Goal: Feedback & Contribution: Leave review/rating

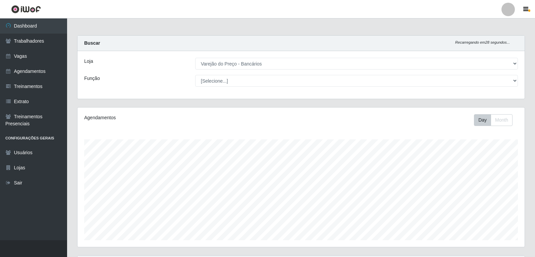
select select "157"
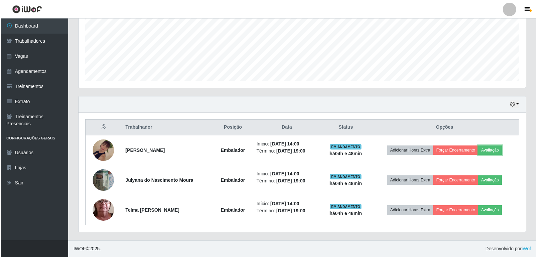
scroll to position [139, 447]
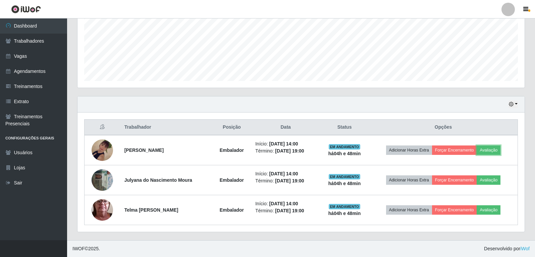
click at [491, 151] on button "Avaliação" at bounding box center [489, 149] width 24 height 9
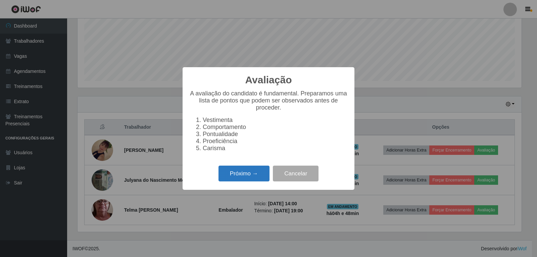
click at [255, 176] on button "Próximo →" at bounding box center [243, 173] width 51 height 16
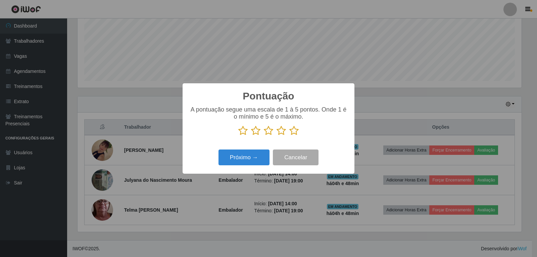
scroll to position [335402, 335098]
click at [295, 132] on icon at bounding box center [293, 130] width 9 height 10
click at [289, 136] on input "radio" at bounding box center [289, 136] width 0 height 0
click at [258, 157] on button "Próximo →" at bounding box center [243, 157] width 51 height 16
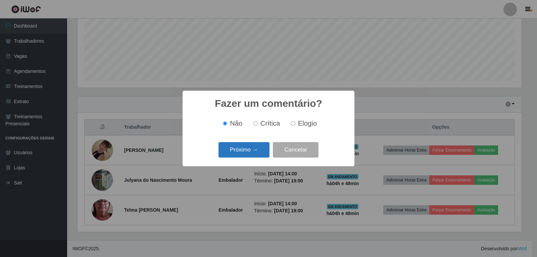
click at [250, 154] on button "Próximo →" at bounding box center [243, 150] width 51 height 16
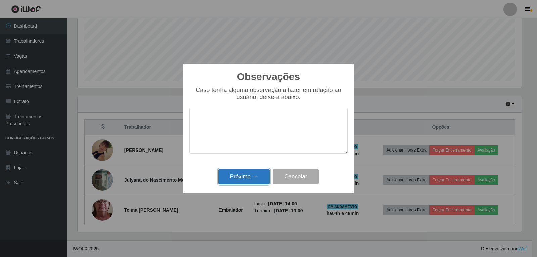
click at [256, 179] on button "Próximo →" at bounding box center [243, 177] width 51 height 16
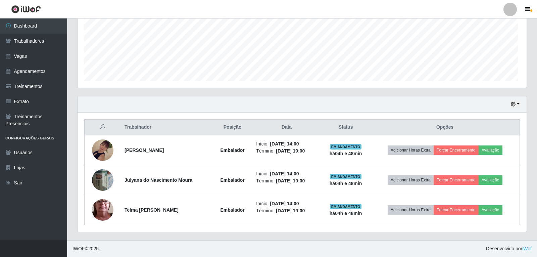
scroll to position [139, 447]
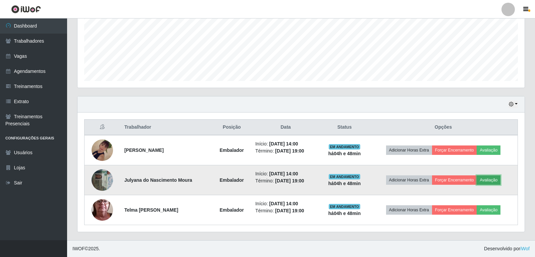
click at [491, 179] on button "Avaliação" at bounding box center [489, 179] width 24 height 9
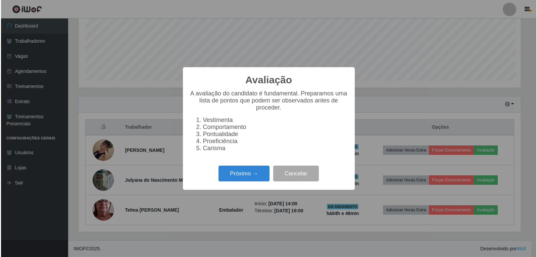
scroll to position [139, 444]
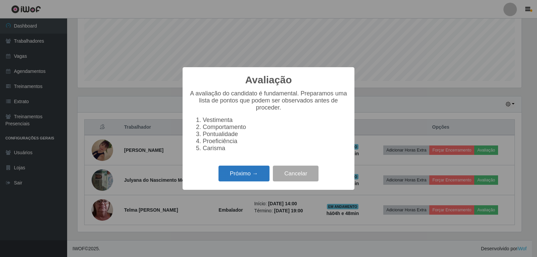
click at [257, 174] on button "Próximo →" at bounding box center [243, 173] width 51 height 16
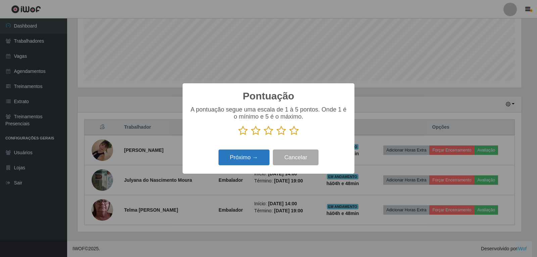
scroll to position [335402, 335098]
click at [293, 130] on icon at bounding box center [293, 130] width 9 height 10
click at [289, 136] on input "radio" at bounding box center [289, 136] width 0 height 0
click at [255, 153] on button "Próximo →" at bounding box center [243, 157] width 51 height 16
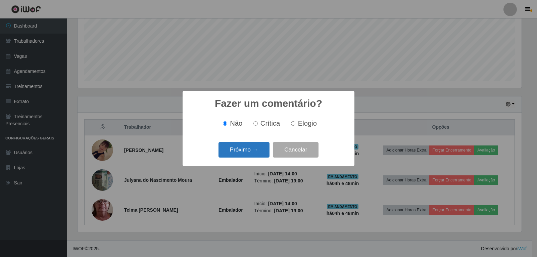
click at [259, 150] on button "Próximo →" at bounding box center [243, 150] width 51 height 16
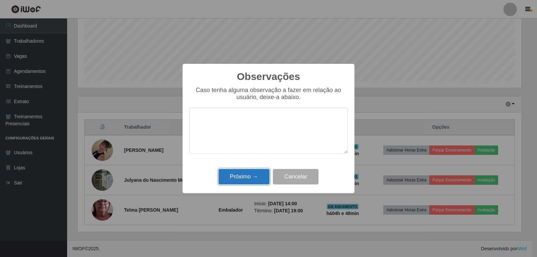
click at [257, 175] on button "Próximo →" at bounding box center [243, 177] width 51 height 16
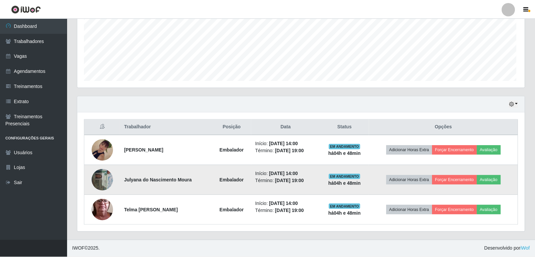
scroll to position [139, 447]
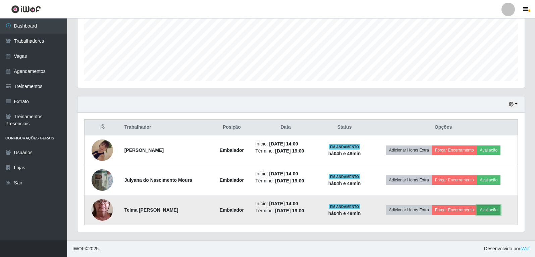
click at [497, 208] on button "Avaliação" at bounding box center [489, 209] width 24 height 9
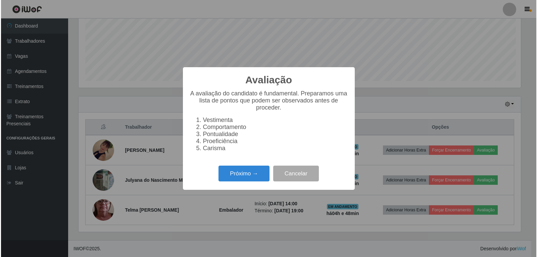
scroll to position [139, 444]
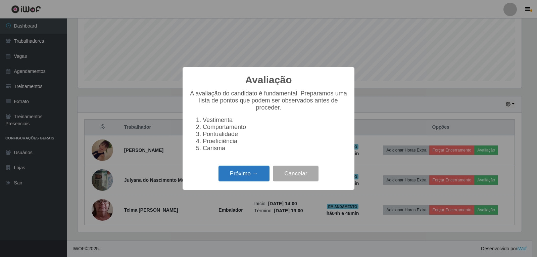
click at [257, 176] on button "Próximo →" at bounding box center [243, 173] width 51 height 16
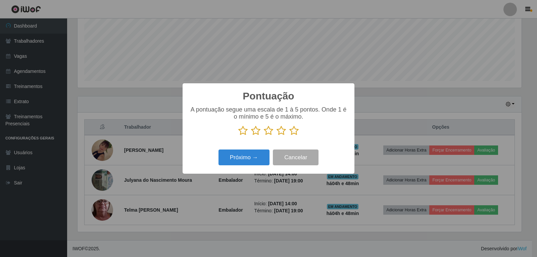
click at [294, 134] on icon at bounding box center [293, 130] width 9 height 10
click at [289, 136] on input "radio" at bounding box center [289, 136] width 0 height 0
click at [254, 154] on button "Próximo →" at bounding box center [243, 157] width 51 height 16
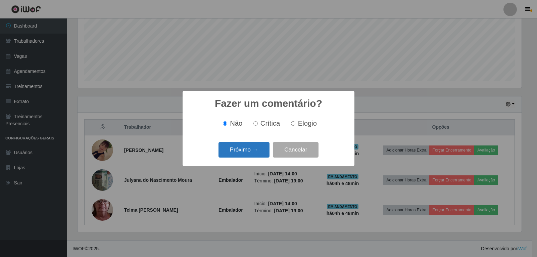
click at [262, 144] on button "Próximo →" at bounding box center [243, 150] width 51 height 16
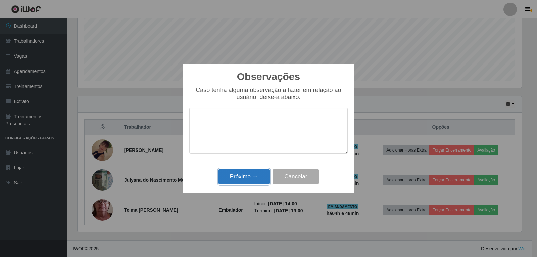
click at [257, 181] on button "Próximo →" at bounding box center [243, 177] width 51 height 16
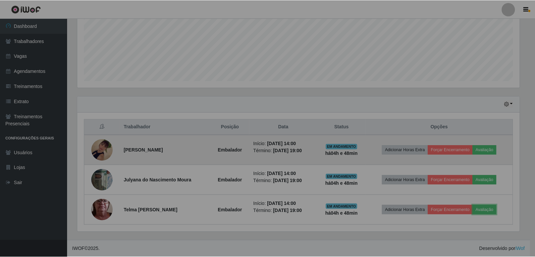
scroll to position [139, 447]
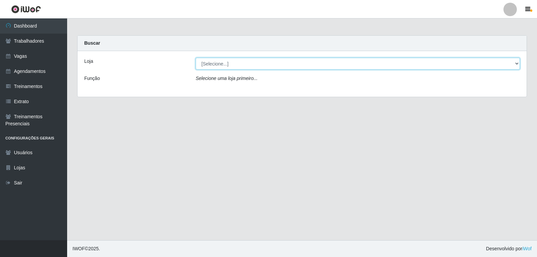
click at [295, 66] on select "[Selecione...] Varejão do Preço - Bancários" at bounding box center [358, 64] width 324 height 12
select select "157"
click at [196, 58] on select "[Selecione...] Varejão do Preço - Bancários" at bounding box center [358, 64] width 324 height 12
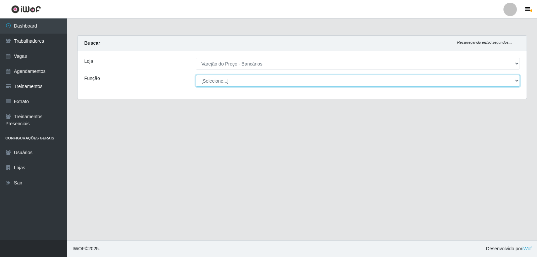
click at [293, 75] on select "[Selecione...] Auxiliar de Estacionamento Auxiliar de Estacionamento + Auxiliar…" at bounding box center [358, 81] width 324 height 12
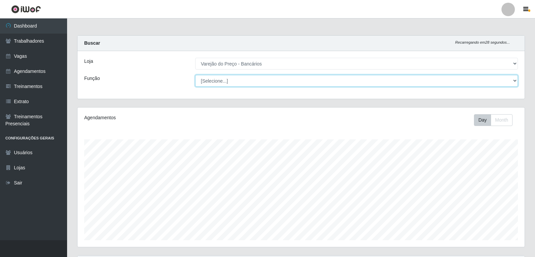
click at [195, 75] on select "[Selecione...] Auxiliar de Estacionamento Auxiliar de Estacionamento + Auxiliar…" at bounding box center [356, 81] width 323 height 12
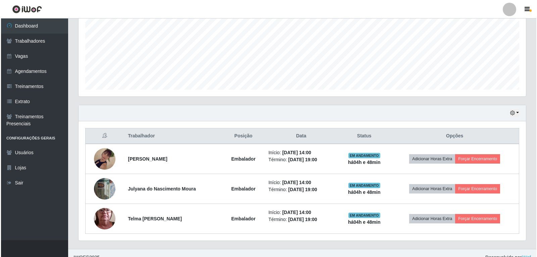
scroll to position [159, 0]
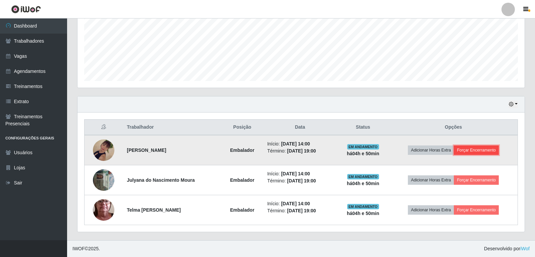
click at [473, 149] on button "Forçar Encerramento" at bounding box center [476, 149] width 45 height 9
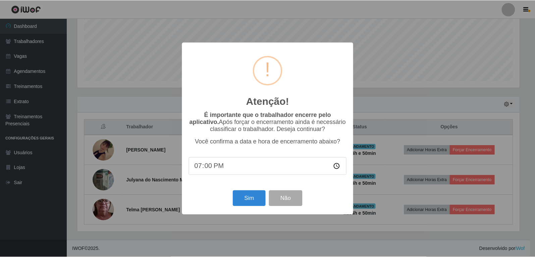
scroll to position [139, 444]
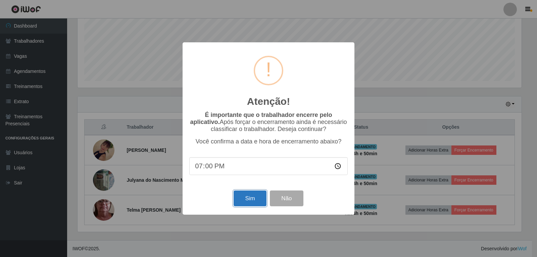
click at [260, 206] on button "Sim" at bounding box center [250, 198] width 33 height 16
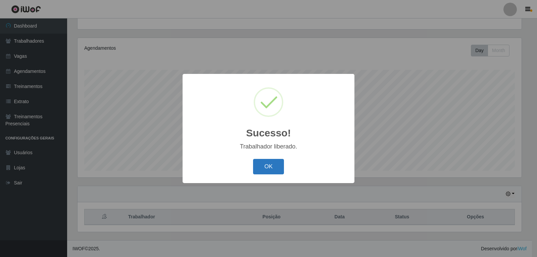
click at [268, 165] on button "OK" at bounding box center [268, 167] width 31 height 16
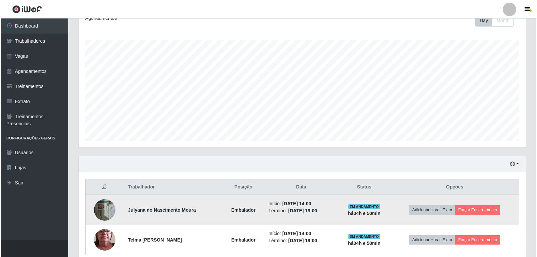
scroll to position [129, 0]
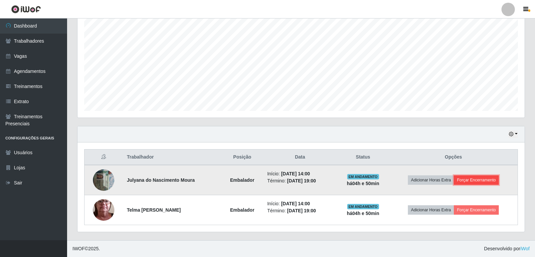
click at [479, 177] on button "Forçar Encerramento" at bounding box center [476, 179] width 45 height 9
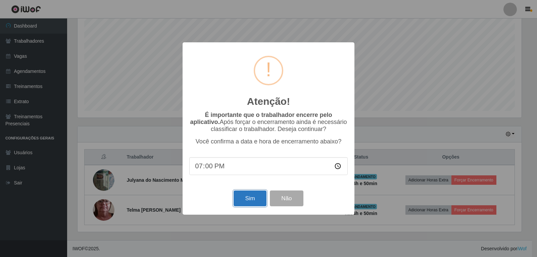
click at [244, 201] on button "Sim" at bounding box center [250, 198] width 33 height 16
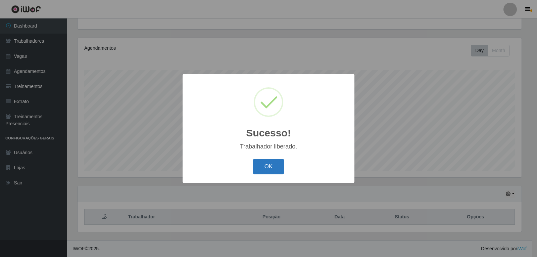
click at [264, 160] on button "OK" at bounding box center [268, 167] width 31 height 16
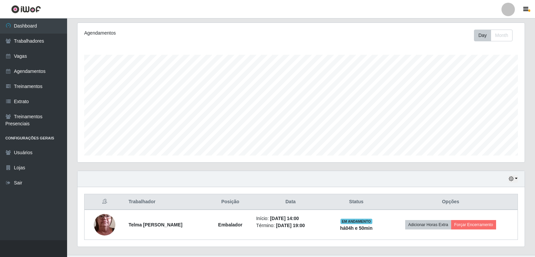
scroll to position [99, 0]
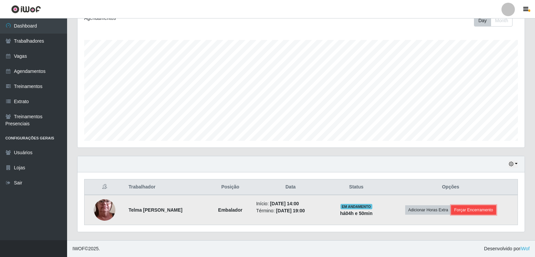
click at [479, 210] on button "Forçar Encerramento" at bounding box center [473, 209] width 45 height 9
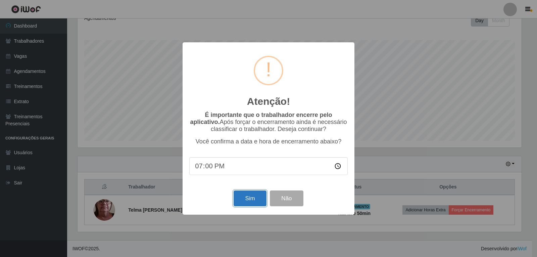
click at [249, 206] on button "Sim" at bounding box center [250, 198] width 33 height 16
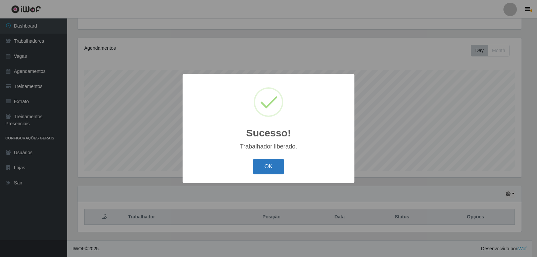
click at [263, 166] on button "OK" at bounding box center [268, 167] width 31 height 16
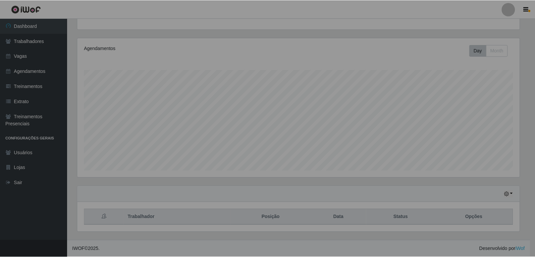
scroll to position [139, 447]
